Goal: Transaction & Acquisition: Download file/media

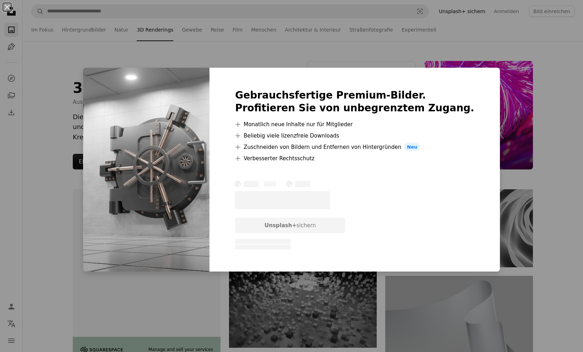
scroll to position [2634, 0]
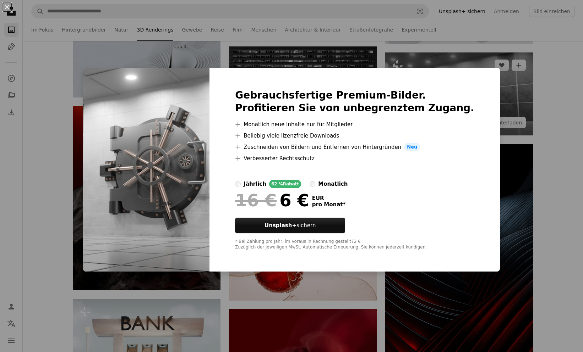
click at [511, 109] on div "An X shape Gebrauchsfertige Premium-Bilder. Profitieren Sie von unbegrenztem Zu…" at bounding box center [291, 176] width 583 height 352
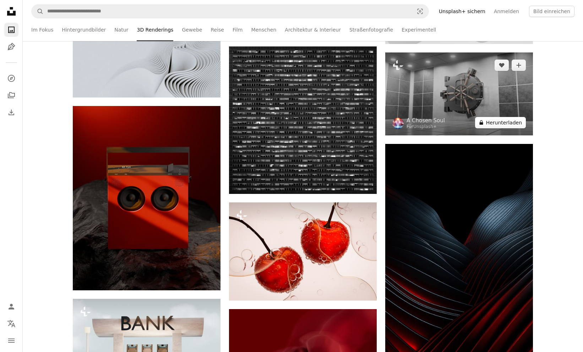
click at [499, 125] on button "A lock Herunterladen" at bounding box center [500, 122] width 51 height 11
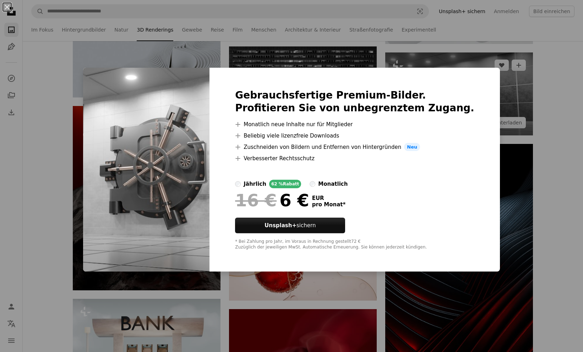
click at [479, 117] on div "An X shape Gebrauchsfertige Premium-Bilder. Profitieren Sie von unbegrenztem Zu…" at bounding box center [291, 176] width 583 height 352
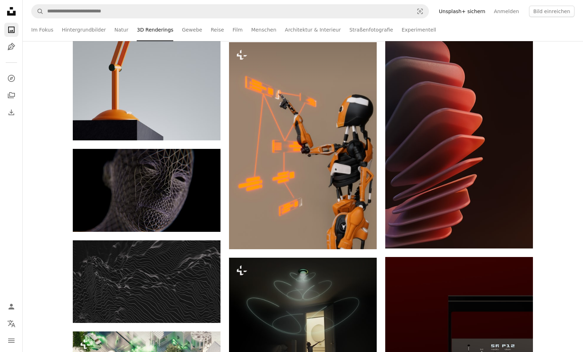
scroll to position [3621, 0]
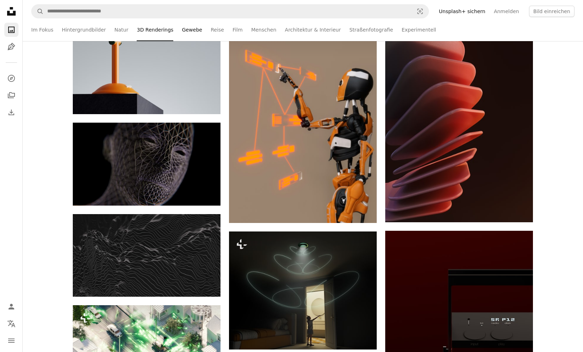
click at [182, 31] on link "Gewebe" at bounding box center [192, 29] width 20 height 23
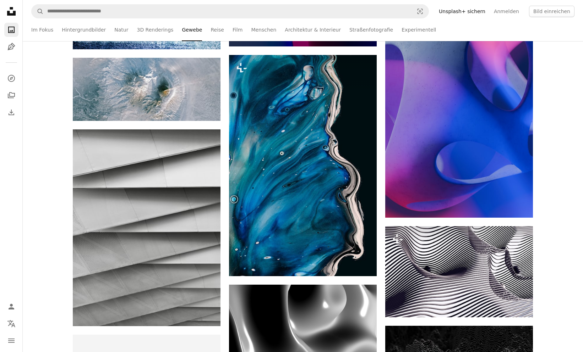
scroll to position [1207, 0]
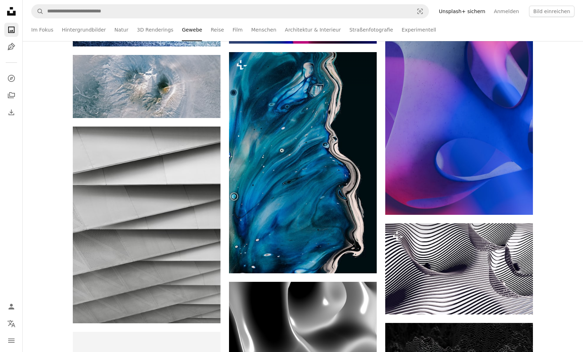
click at [356, 28] on link "Straßenfotografie" at bounding box center [371, 29] width 44 height 23
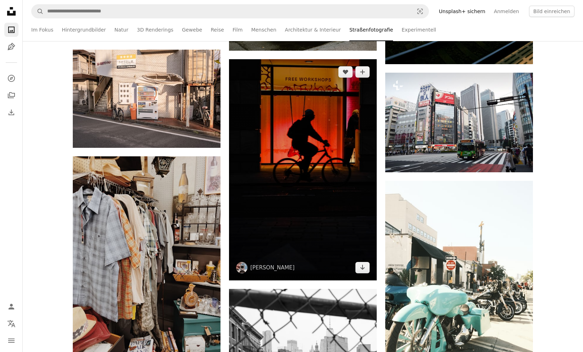
scroll to position [662, 0]
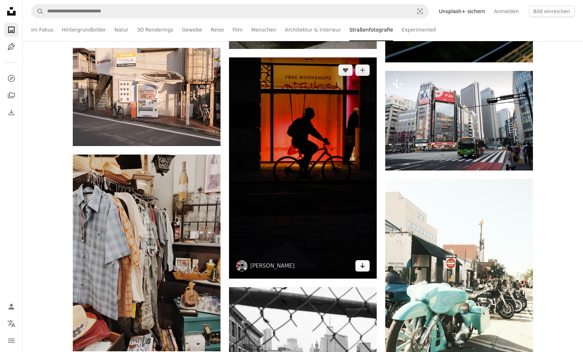
click at [362, 266] on icon "Arrow pointing down" at bounding box center [363, 266] width 6 height 9
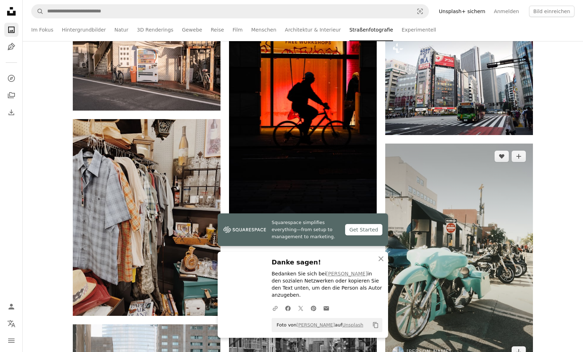
scroll to position [755, 0]
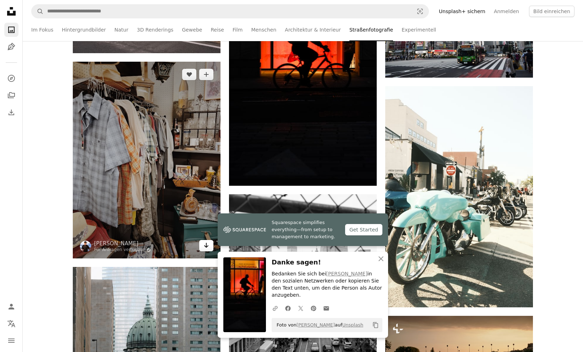
click at [206, 246] on icon "Herunterladen" at bounding box center [206, 245] width 5 height 5
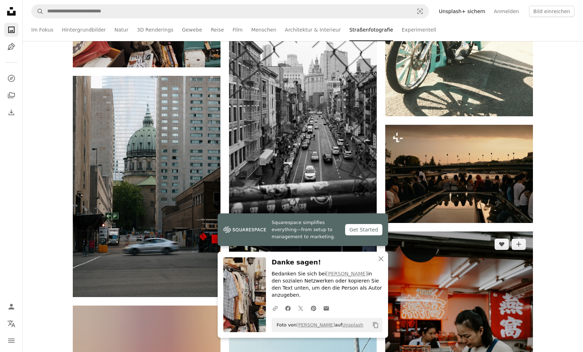
scroll to position [981, 0]
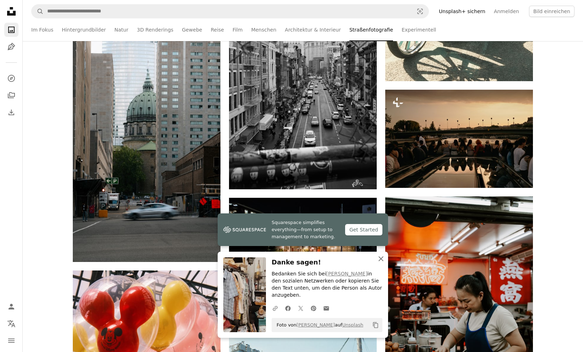
click at [380, 262] on icon "button" at bounding box center [380, 259] width 5 height 5
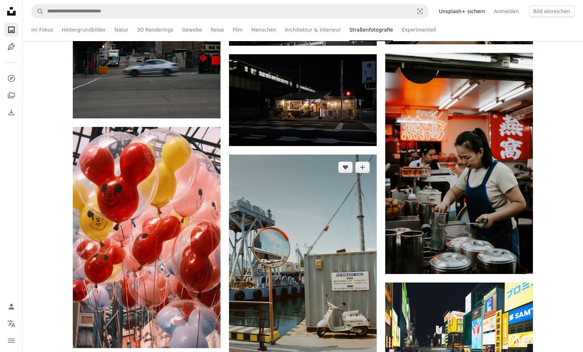
scroll to position [1128, 0]
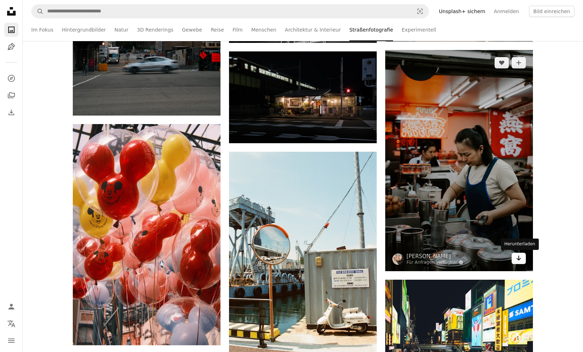
click at [517, 259] on icon "Herunterladen" at bounding box center [518, 258] width 5 height 5
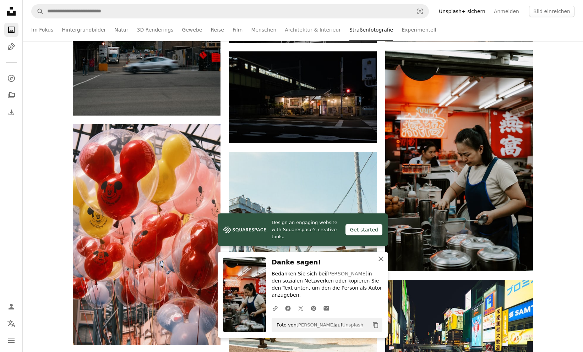
click at [379, 262] on icon "button" at bounding box center [380, 259] width 5 height 5
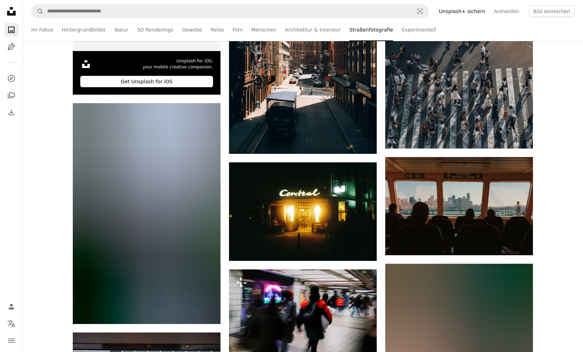
scroll to position [1637, 0]
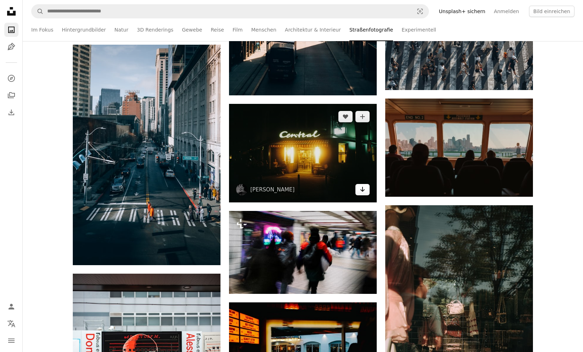
click at [362, 190] on icon "Arrow pointing down" at bounding box center [363, 189] width 6 height 9
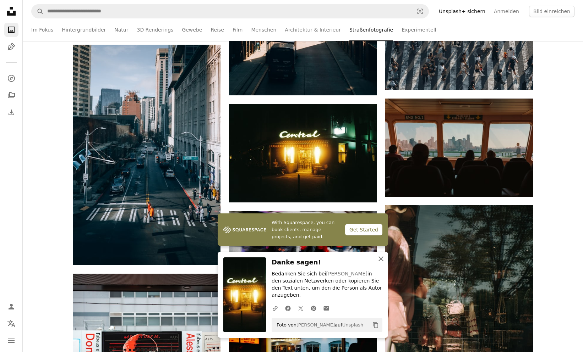
click at [379, 263] on icon "An X shape" at bounding box center [381, 259] width 9 height 9
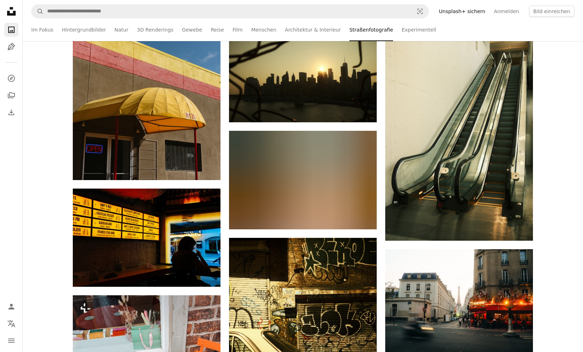
scroll to position [2485, 0]
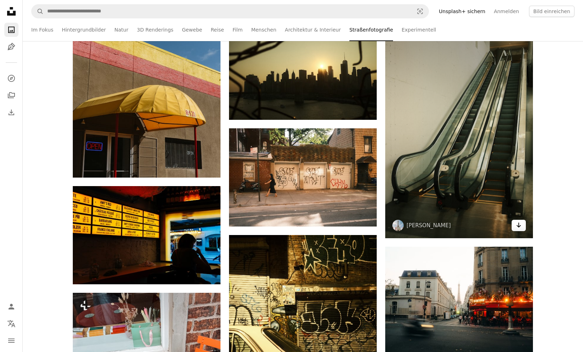
click at [518, 225] on icon "Herunterladen" at bounding box center [518, 225] width 5 height 5
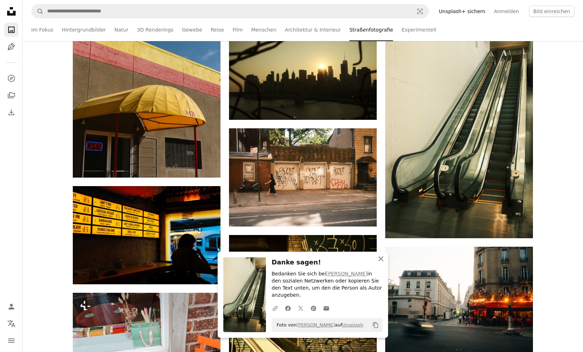
click at [380, 263] on icon "An X shape" at bounding box center [381, 259] width 9 height 9
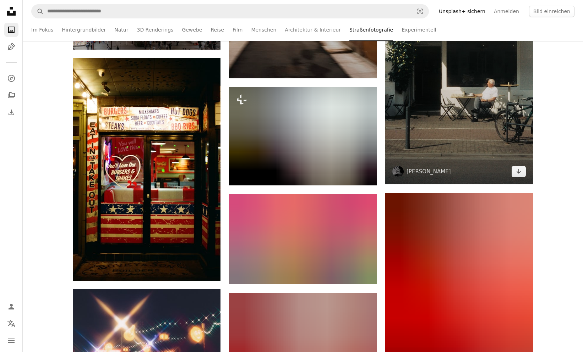
scroll to position [6337, 0]
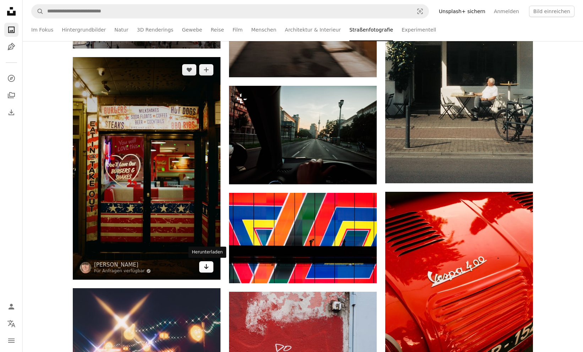
click at [204, 265] on icon "Arrow pointing down" at bounding box center [206, 267] width 6 height 9
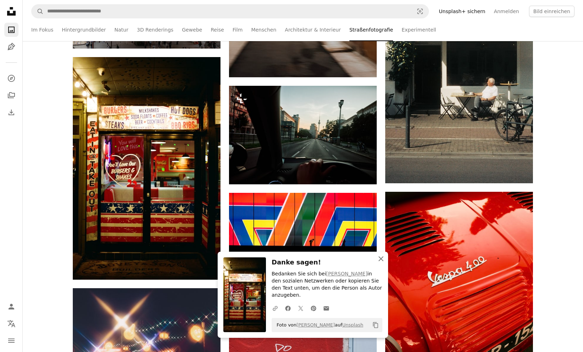
click at [380, 262] on icon "button" at bounding box center [380, 259] width 5 height 5
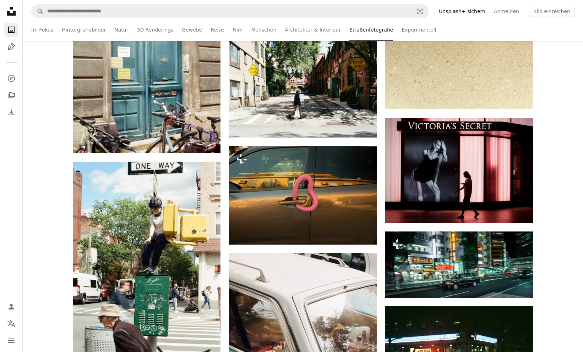
scroll to position [20378, 0]
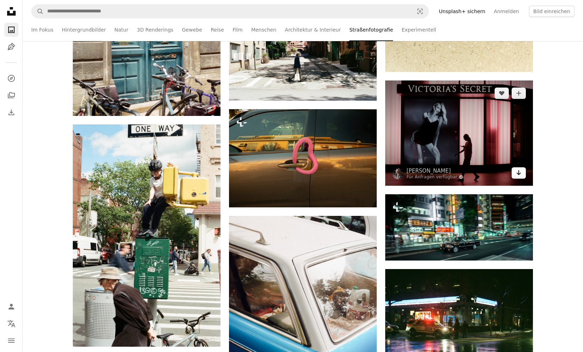
click at [516, 174] on icon "Arrow pointing down" at bounding box center [519, 173] width 6 height 9
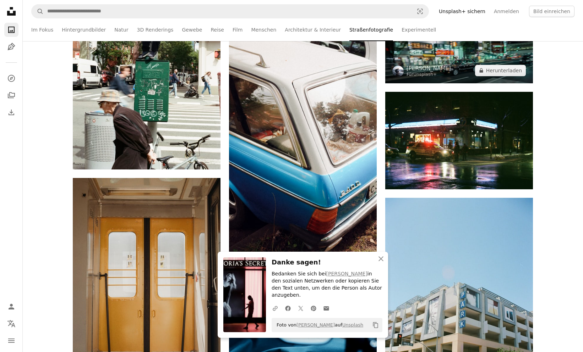
scroll to position [20607, 0]
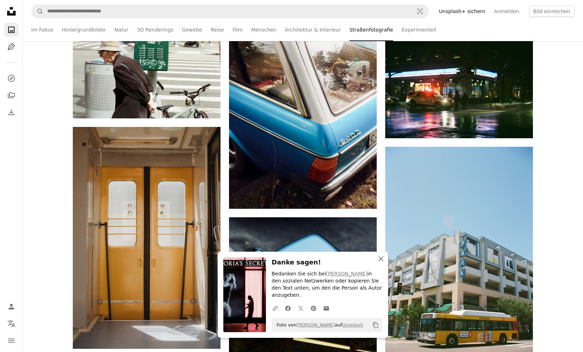
click at [380, 263] on icon "An X shape" at bounding box center [381, 259] width 9 height 9
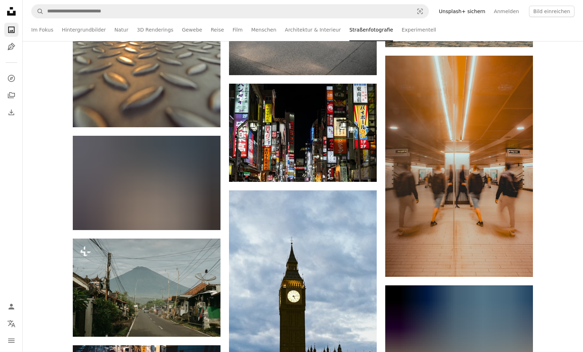
scroll to position [23702, 0]
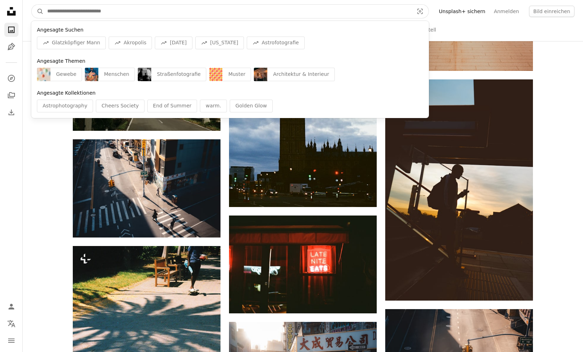
click at [105, 13] on input "Finden Sie Bildmaterial auf der ganzen Webseite" at bounding box center [228, 11] width 368 height 13
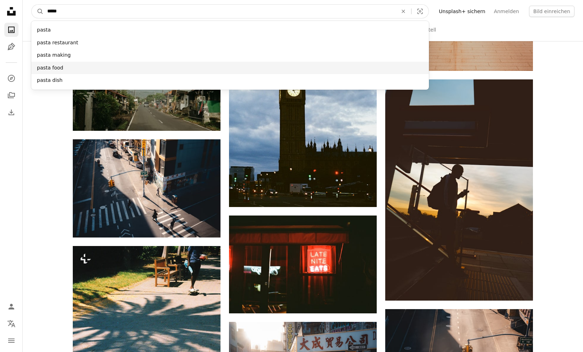
type input "*****"
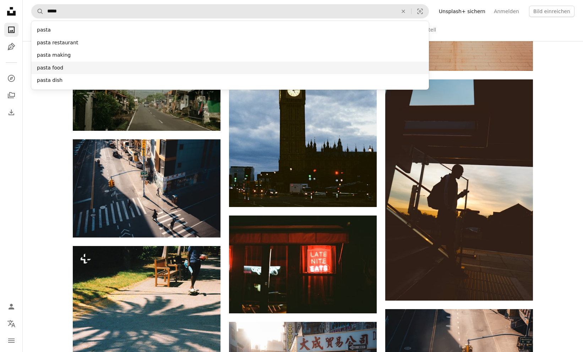
click at [64, 68] on div "pasta food" at bounding box center [230, 68] width 398 height 13
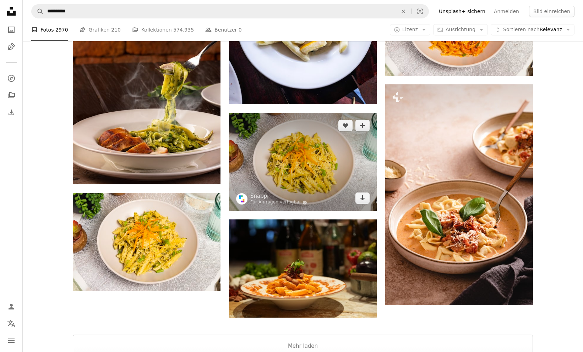
scroll to position [1197, 0]
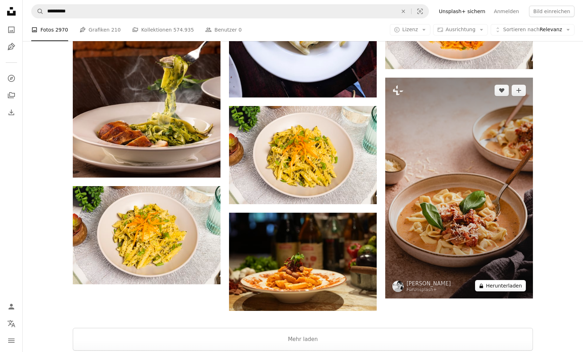
click at [508, 286] on button "A lock Herunterladen" at bounding box center [500, 285] width 51 height 11
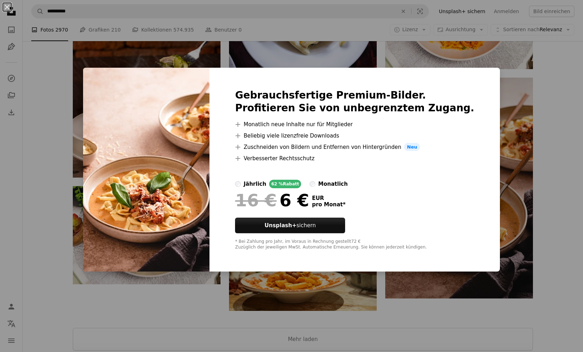
click at [176, 303] on div "An X shape Gebrauchsfertige Premium-Bilder. Profitieren Sie von unbegrenztem Zu…" at bounding box center [291, 176] width 583 height 352
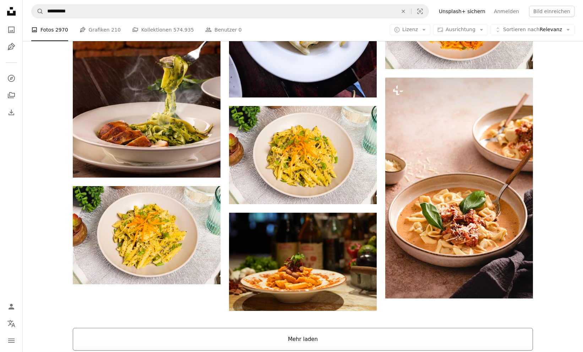
click at [311, 340] on button "Mehr laden" at bounding box center [303, 339] width 460 height 23
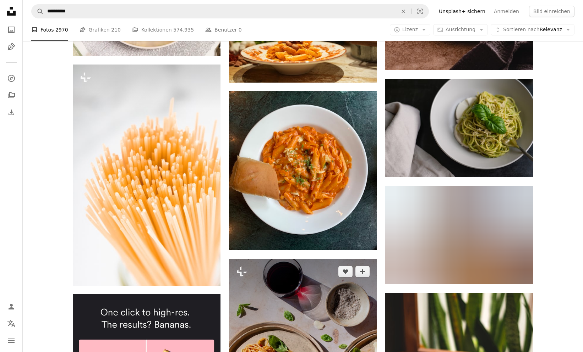
scroll to position [1427, 0]
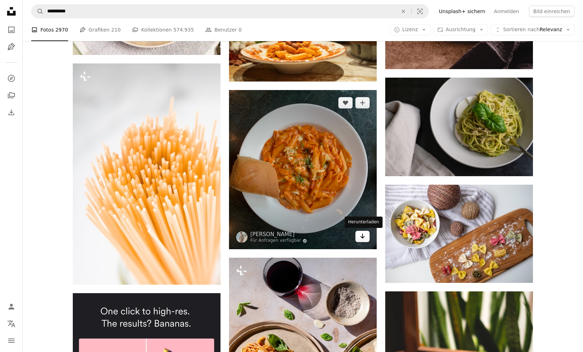
click at [362, 236] on icon "Arrow pointing down" at bounding box center [363, 236] width 6 height 9
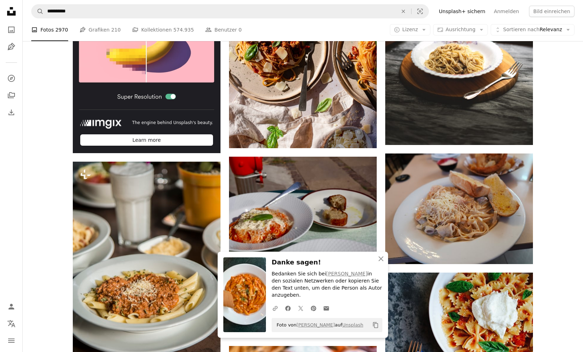
scroll to position [1777, 0]
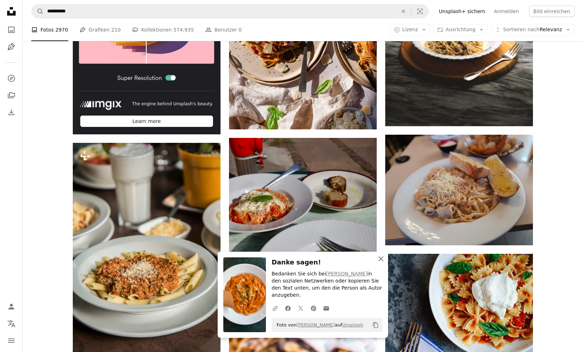
click at [381, 263] on icon "An X shape" at bounding box center [381, 259] width 9 height 9
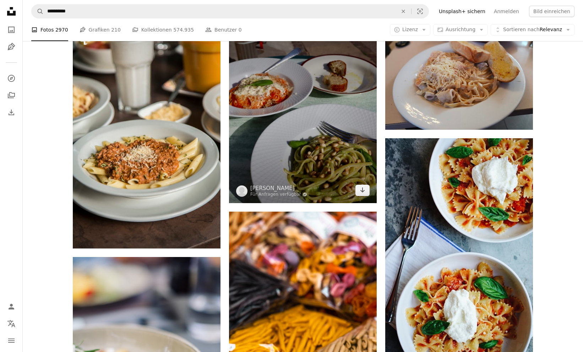
scroll to position [1951, 0]
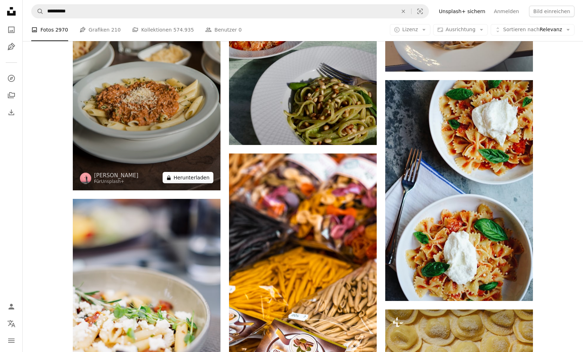
click at [198, 177] on button "A lock Herunterladen" at bounding box center [188, 177] width 51 height 11
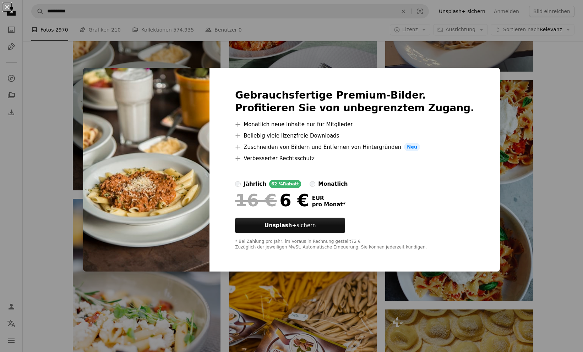
click at [55, 135] on div "An X shape Gebrauchsfertige Premium-Bilder. Profitieren Sie von unbegrenztem Zu…" at bounding box center [291, 176] width 583 height 352
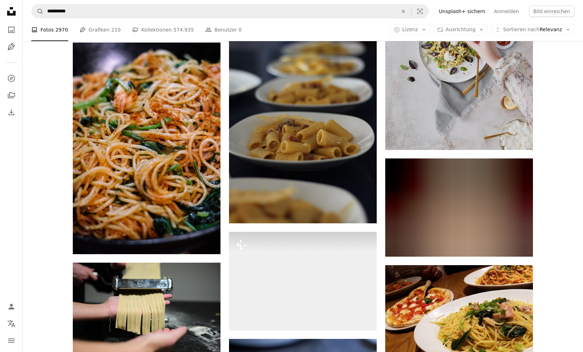
scroll to position [4919, 0]
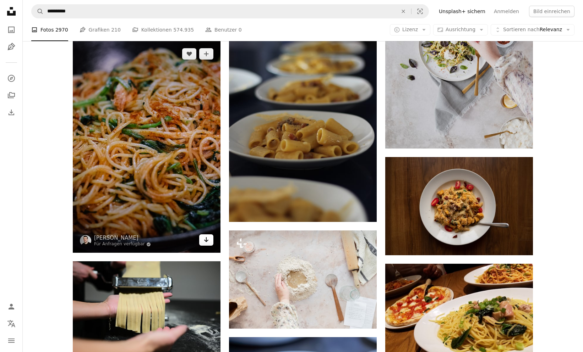
click at [206, 241] on icon "Arrow pointing down" at bounding box center [206, 240] width 6 height 9
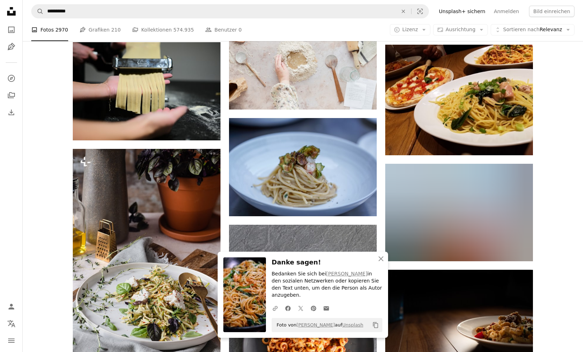
scroll to position [5144, 0]
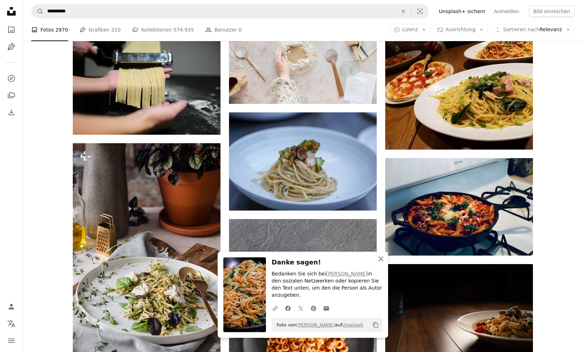
click at [381, 263] on icon "An X shape" at bounding box center [381, 259] width 9 height 9
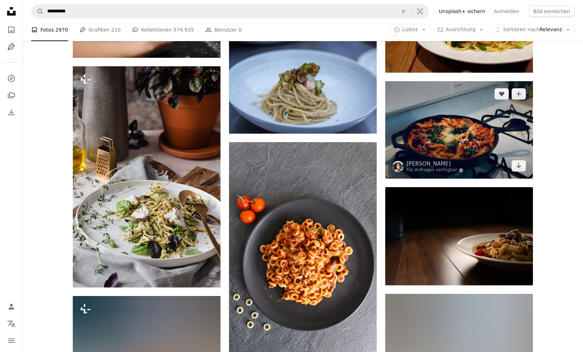
scroll to position [5201, 0]
